Goal: Navigation & Orientation: Find specific page/section

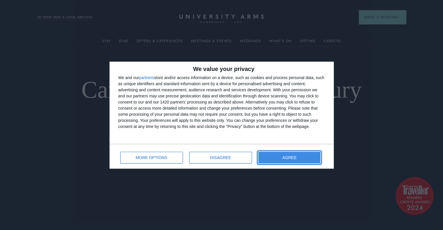
click at [309, 160] on button "AGREE" at bounding box center [289, 158] width 62 height 12
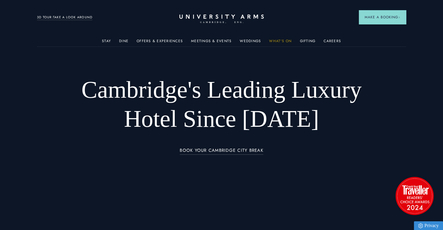
click at [282, 43] on link "What's On" at bounding box center [280, 43] width 22 height 8
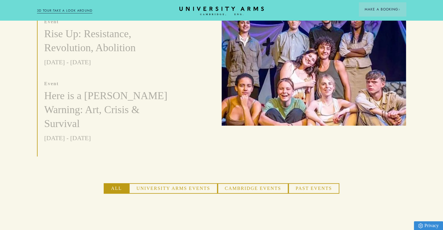
scroll to position [285, 0]
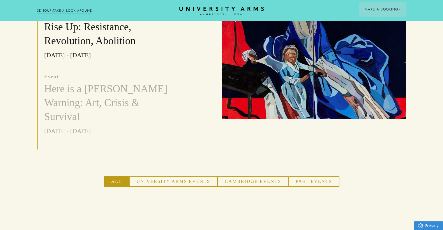
click at [259, 176] on button "Cambridge Events" at bounding box center [252, 181] width 71 height 10
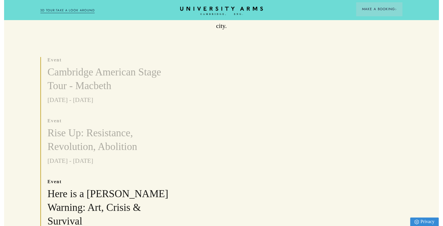
scroll to position [0, 0]
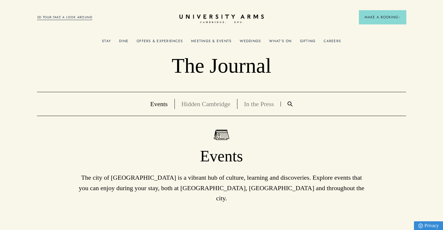
click at [171, 42] on link "Offers & Experiences" at bounding box center [159, 43] width 46 height 8
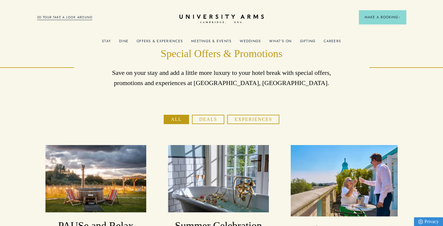
click at [213, 41] on link "Meetings & Events" at bounding box center [211, 43] width 40 height 8
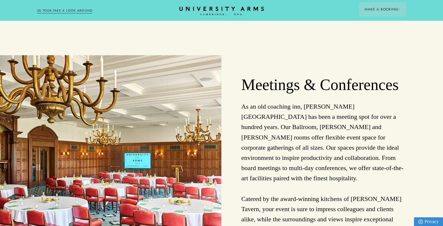
scroll to position [1363, 1]
click at [68, 10] on link "3D TOUR:TAKE A LOOK AROUND" at bounding box center [65, 10] width 56 height 5
